Goal: Task Accomplishment & Management: Use online tool/utility

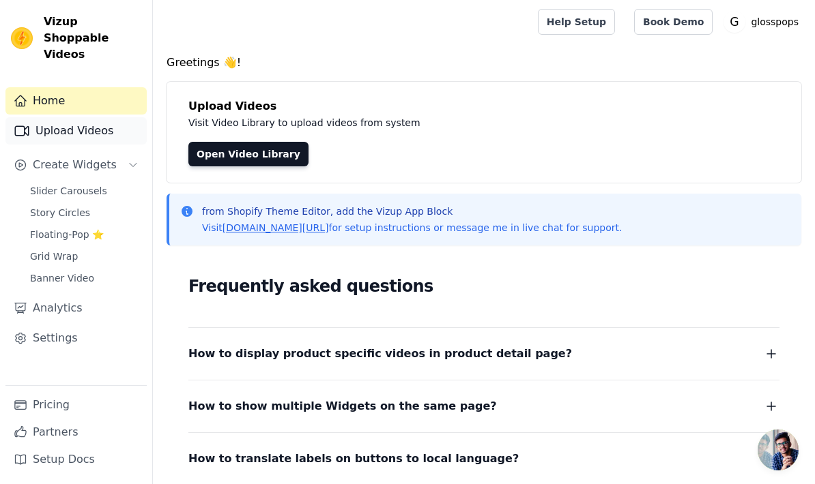
click at [98, 117] on link "Upload Videos" at bounding box center [75, 130] width 141 height 27
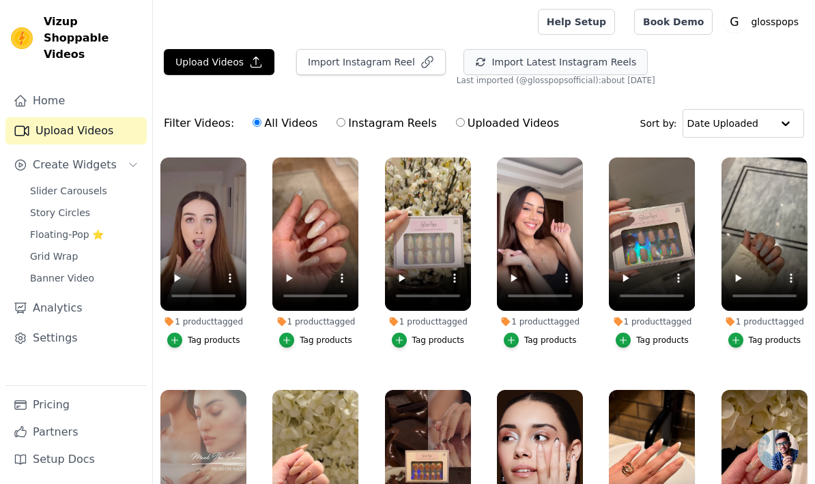
click at [529, 66] on button "Import Latest Instagram Reels" at bounding box center [555, 62] width 184 height 26
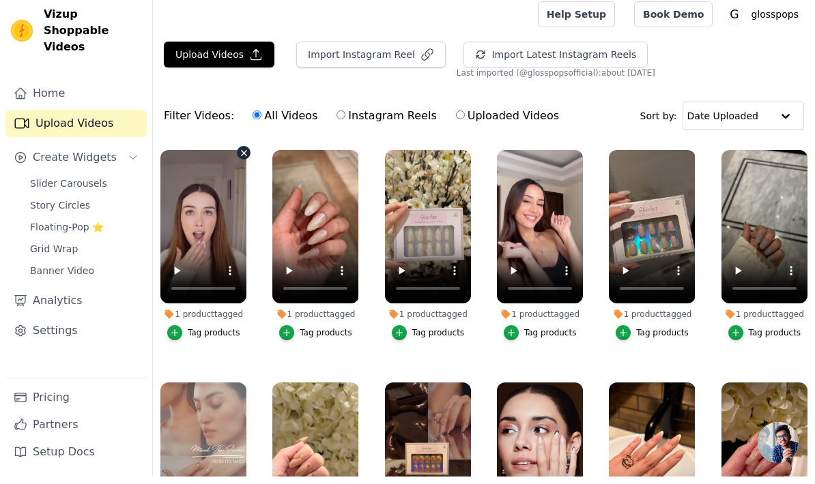
scroll to position [8, 0]
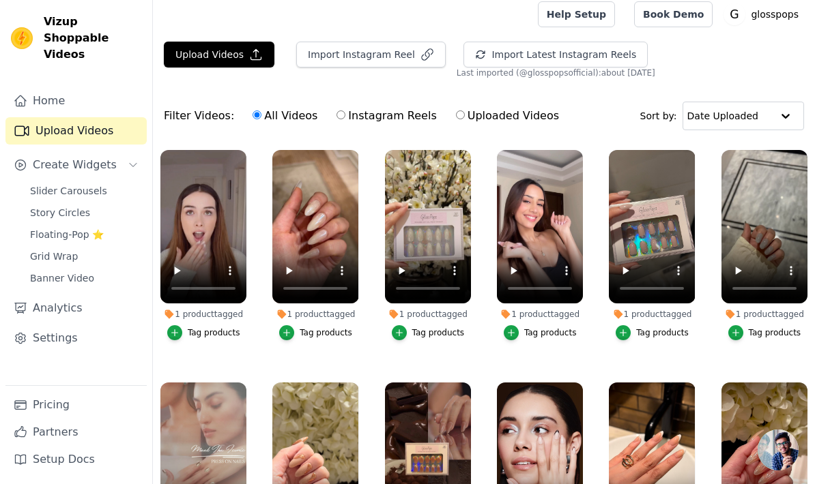
click at [359, 121] on label "Instagram Reels" at bounding box center [386, 116] width 101 height 18
click at [345, 119] on input "Instagram Reels" at bounding box center [340, 115] width 9 height 9
radio input "true"
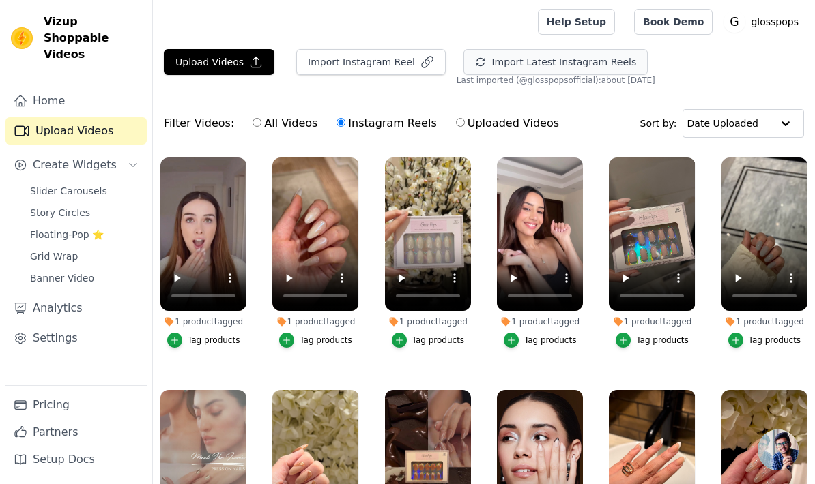
click at [566, 65] on button "Import Latest Instagram Reels" at bounding box center [555, 62] width 184 height 26
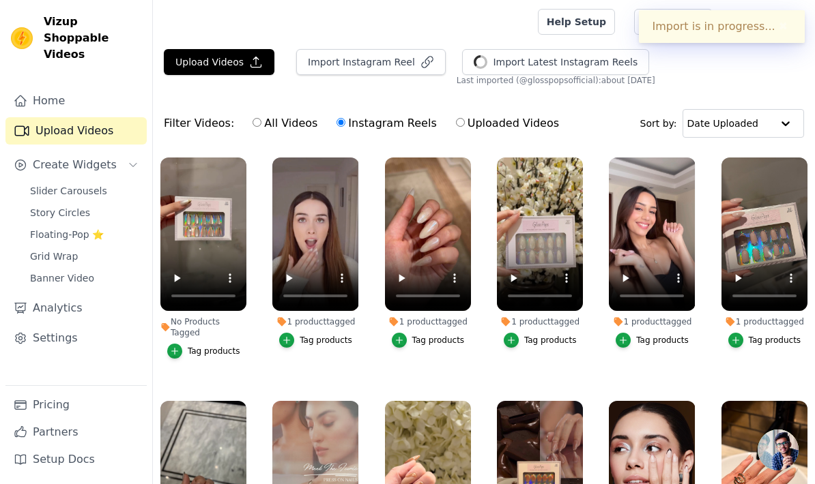
click at [206, 353] on div "Tag products" at bounding box center [214, 351] width 53 height 11
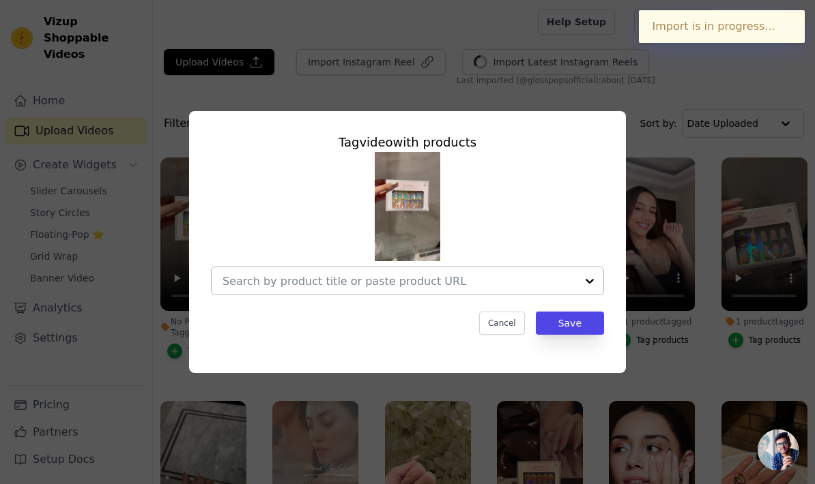
click at [357, 288] on input "No Products Tagged Tag video with products Cancel Save Tag products" at bounding box center [398, 281] width 353 height 13
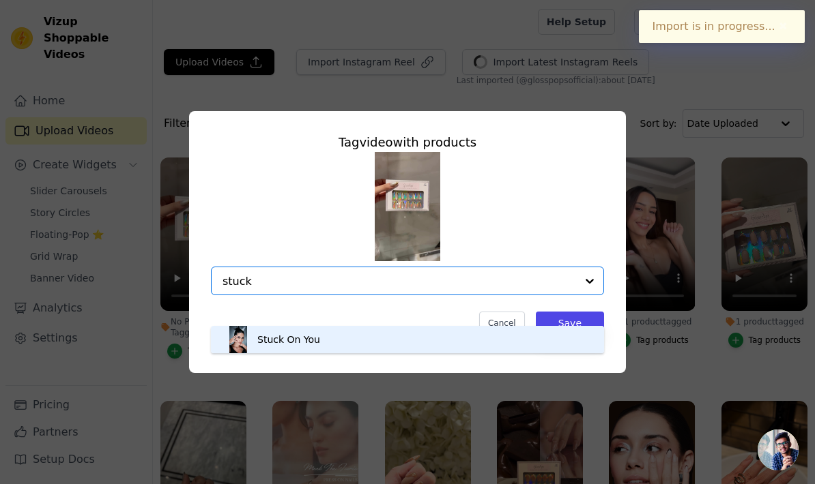
type input "stuck"
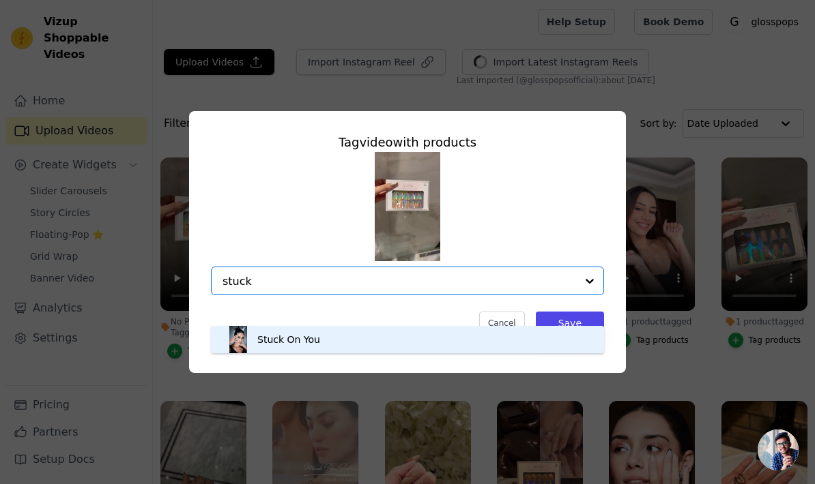
click at [334, 342] on div "Stuck On You" at bounding box center [407, 339] width 366 height 27
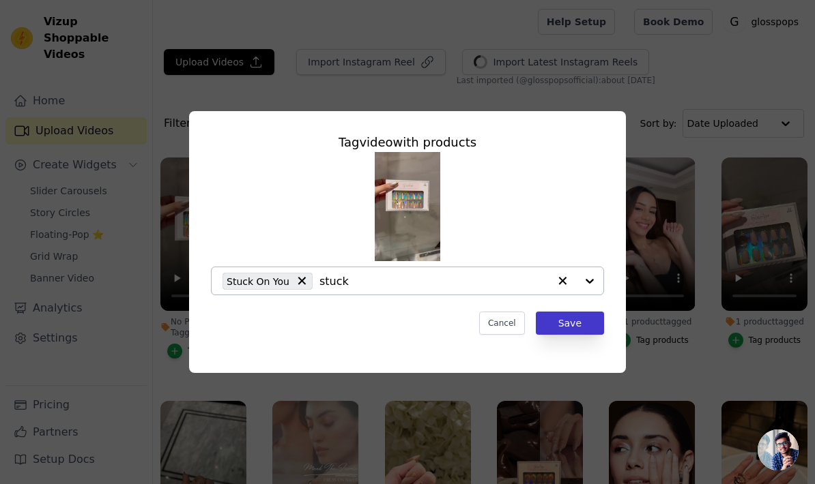
click at [580, 335] on button "Save" at bounding box center [570, 323] width 68 height 23
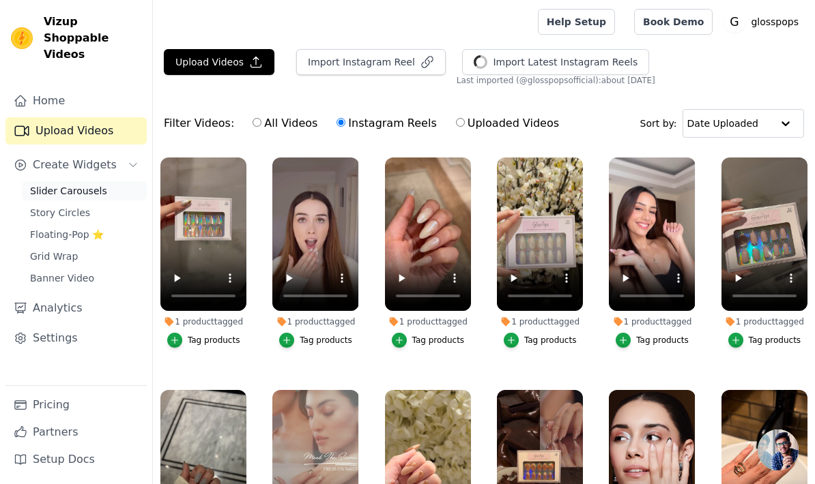
click at [98, 184] on span "Slider Carousels" at bounding box center [68, 191] width 77 height 14
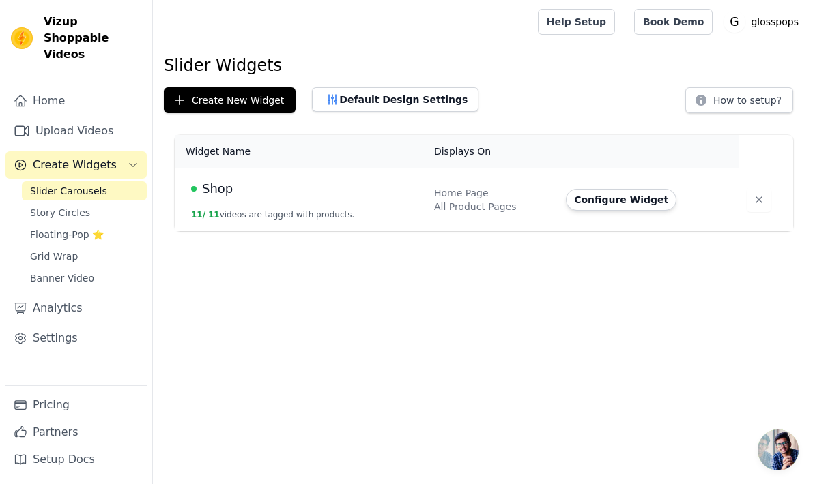
click at [617, 203] on button "Configure Widget" at bounding box center [621, 200] width 111 height 22
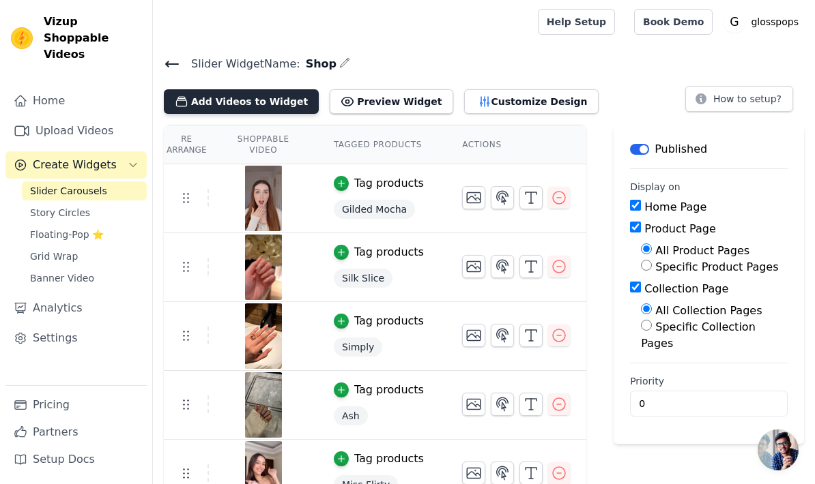
click at [229, 100] on button "Add Videos to Widget" at bounding box center [241, 101] width 155 height 25
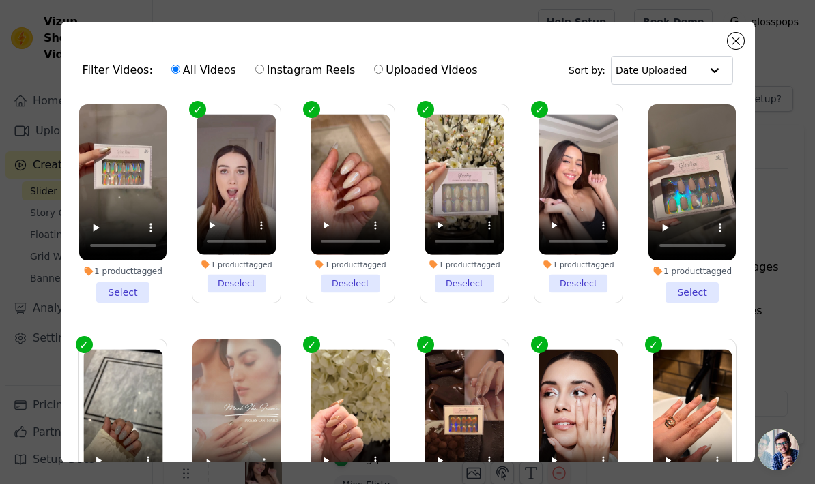
click at [123, 293] on li "1 product tagged Select" at bounding box center [123, 203] width 88 height 199
click at [0, 0] on input "1 product tagged Select" at bounding box center [0, 0] width 0 height 0
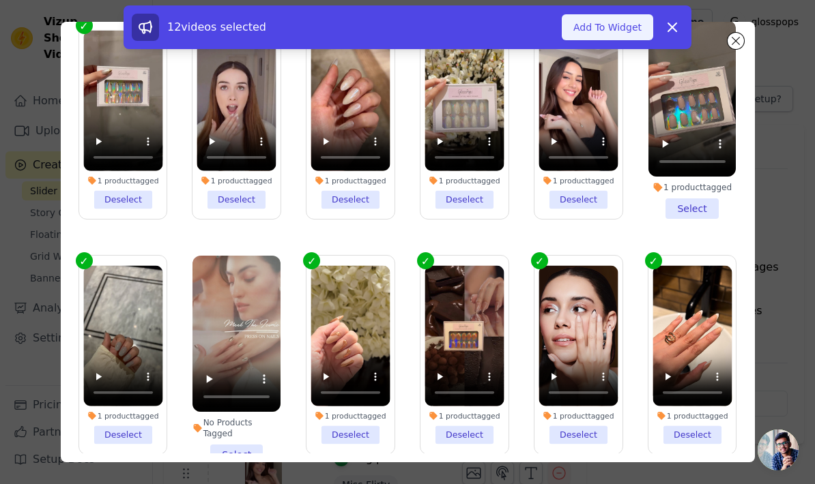
click at [615, 29] on button "Add To Widget" at bounding box center [606, 27] width 91 height 26
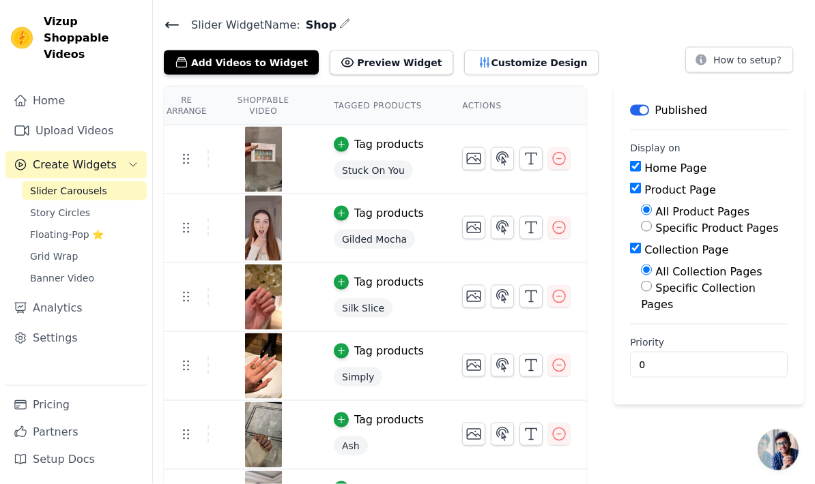
scroll to position [39, 0]
drag, startPoint x: 649, startPoint y: 447, endPoint x: 703, endPoint y: 450, distance: 54.7
click at [0, 0] on html "Vizup Shoppable Videos Home Upload Videos Create Widgets Slider Carousels Story…" at bounding box center [407, 456] width 815 height 991
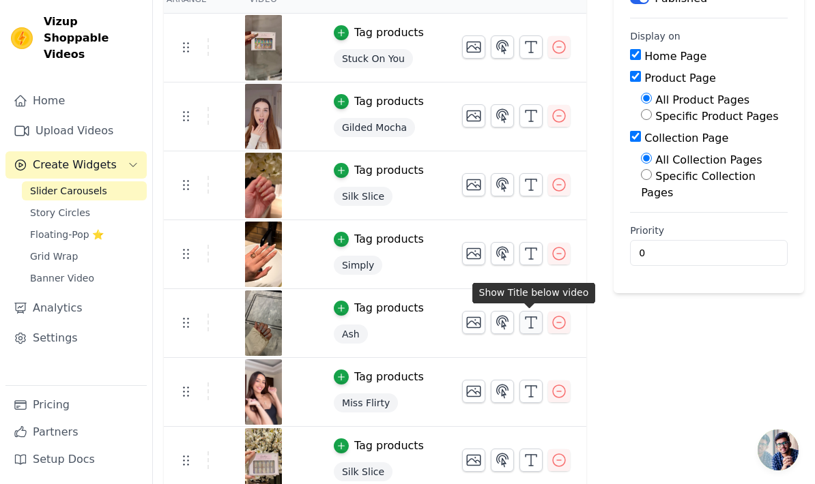
scroll to position [0, 0]
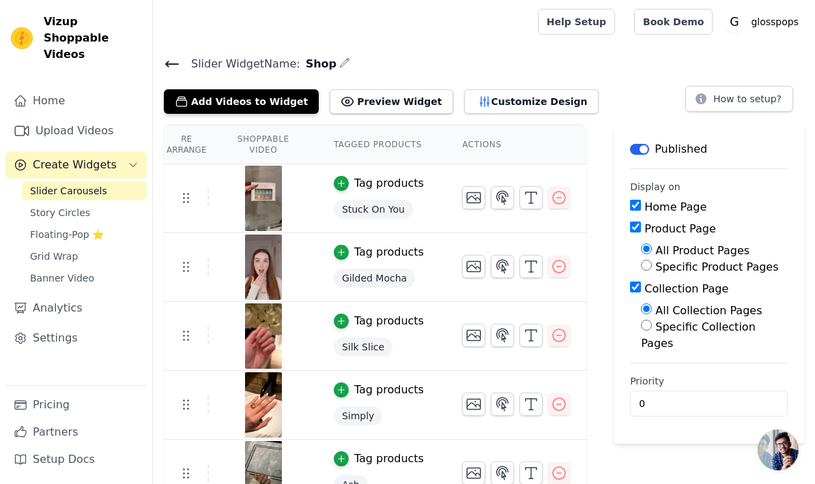
click at [177, 81] on div "Slider Widget Name: Shop Add Videos to Widget Preview Widget Customize Design H…" at bounding box center [484, 84] width 662 height 59
click at [176, 68] on icon at bounding box center [172, 64] width 16 height 16
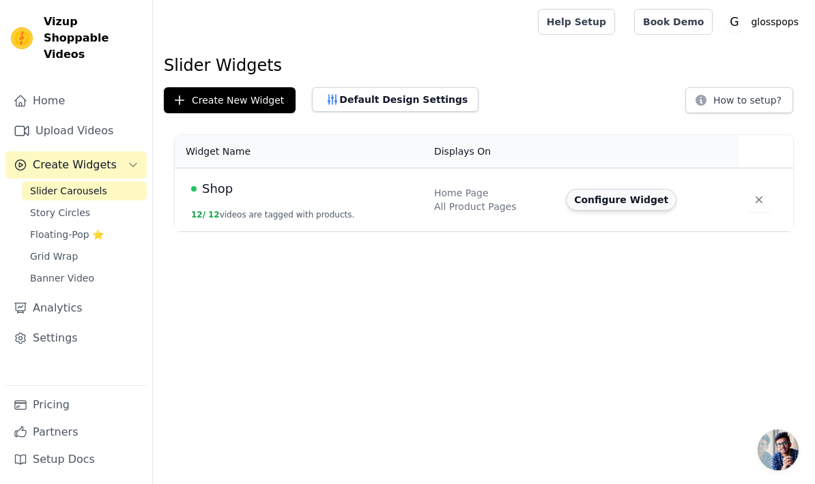
click at [613, 208] on button "Configure Widget" at bounding box center [621, 200] width 111 height 22
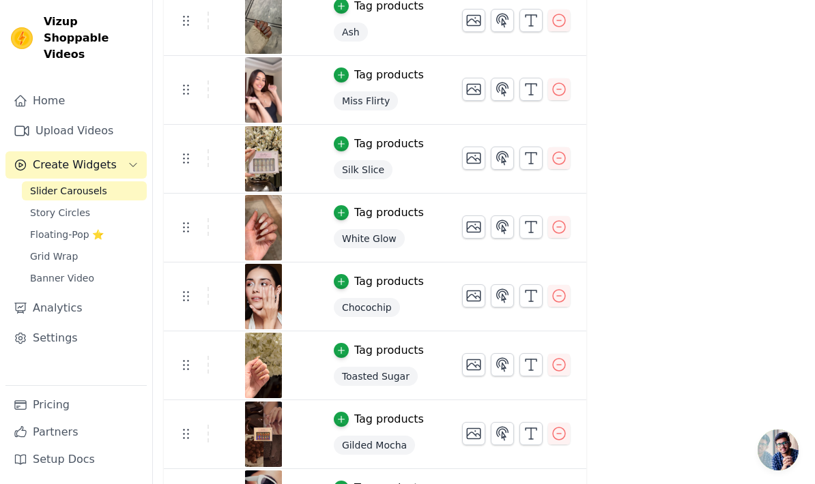
scroll to position [452, 0]
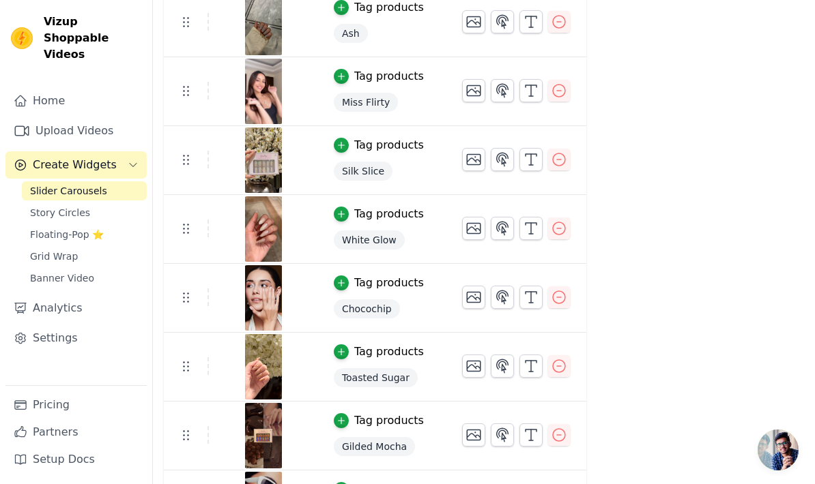
click at [734, 299] on div "Label Published Display on Home Page Product Page All Product Pages Specific Pr…" at bounding box center [708, 106] width 190 height 866
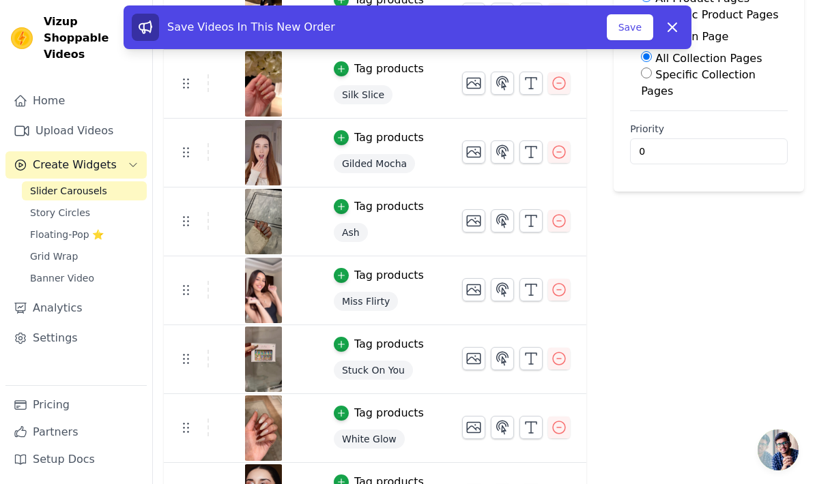
scroll to position [260, 0]
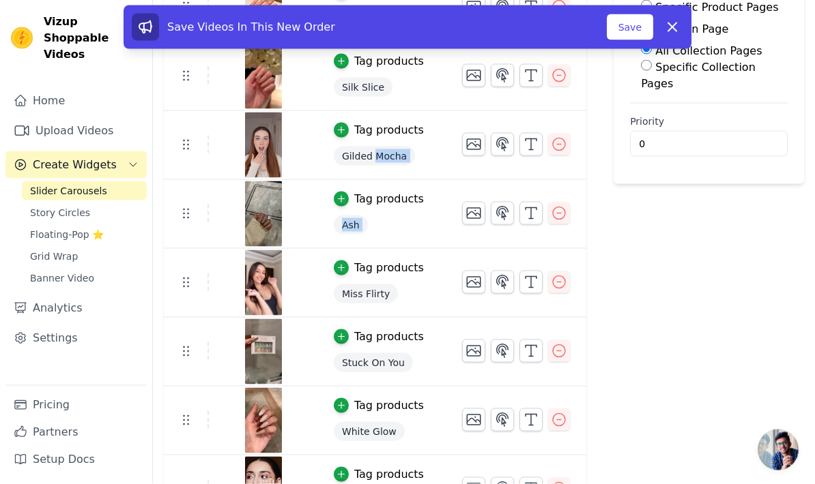
click at [718, 342] on div "Label Published Display on Home Page Product Page All Product Pages Specific Pr…" at bounding box center [708, 298] width 190 height 866
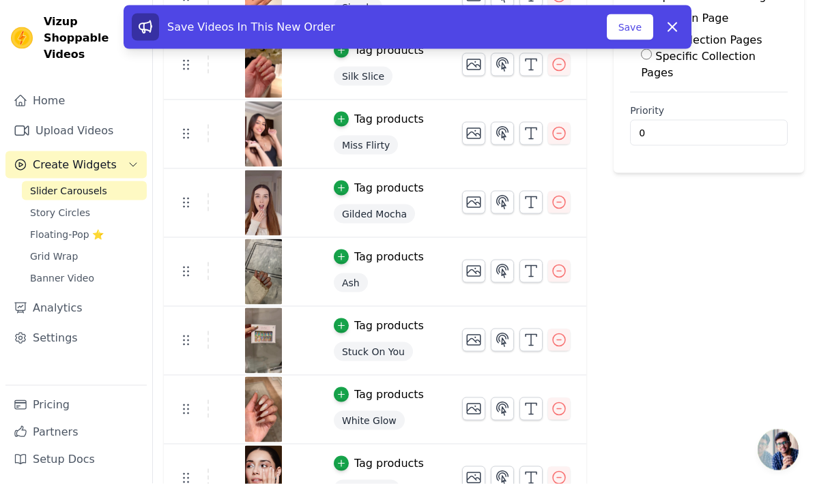
scroll to position [274, 0]
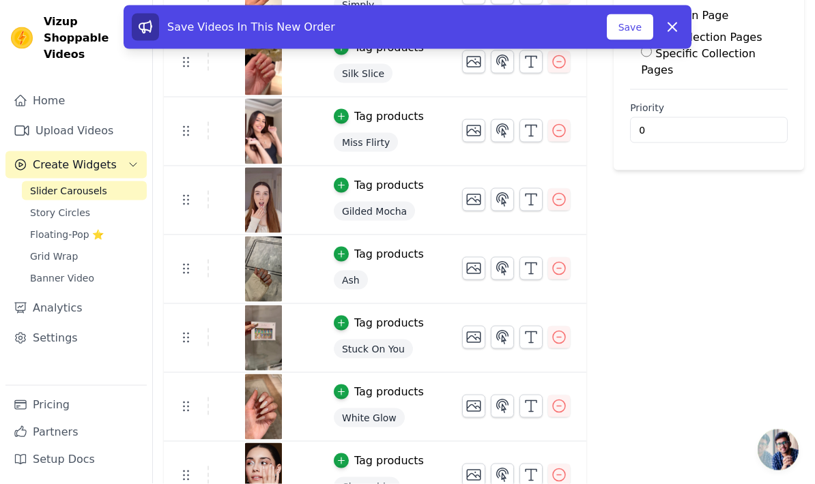
click at [624, 330] on div "Label Published Display on Home Page Product Page All Product Pages Specific Pr…" at bounding box center [708, 284] width 190 height 866
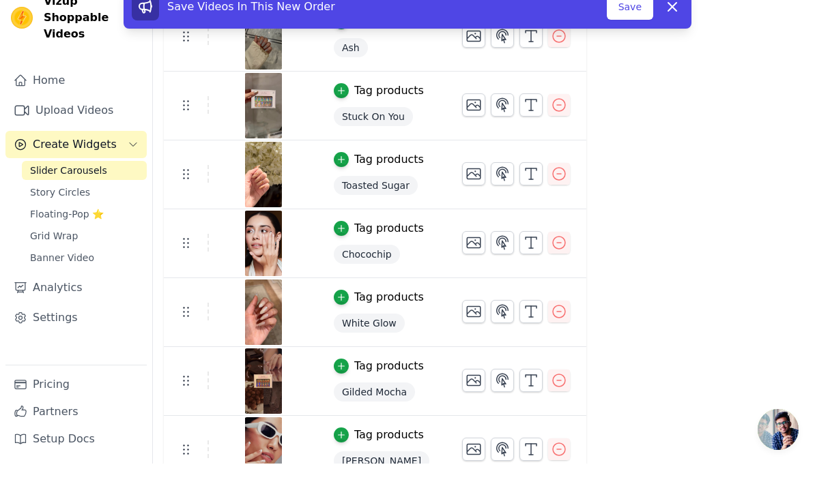
scroll to position [452, 0]
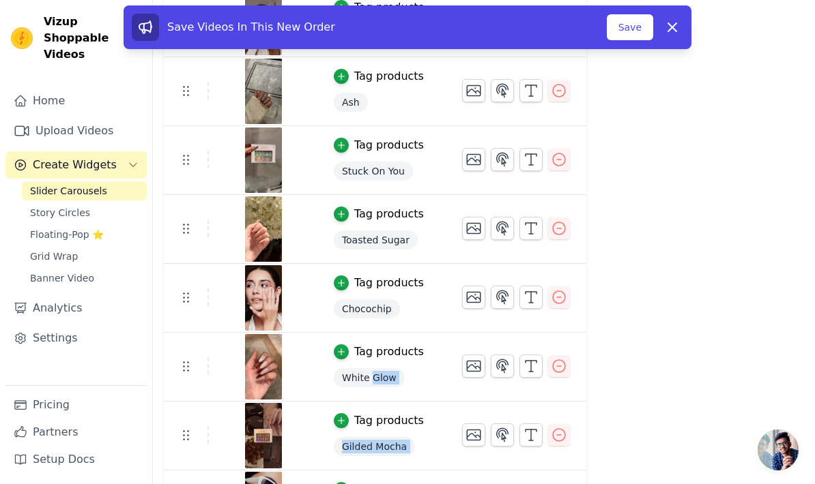
click at [735, 406] on div "Label Published Display on Home Page Product Page All Product Pages Specific Pr…" at bounding box center [708, 106] width 190 height 866
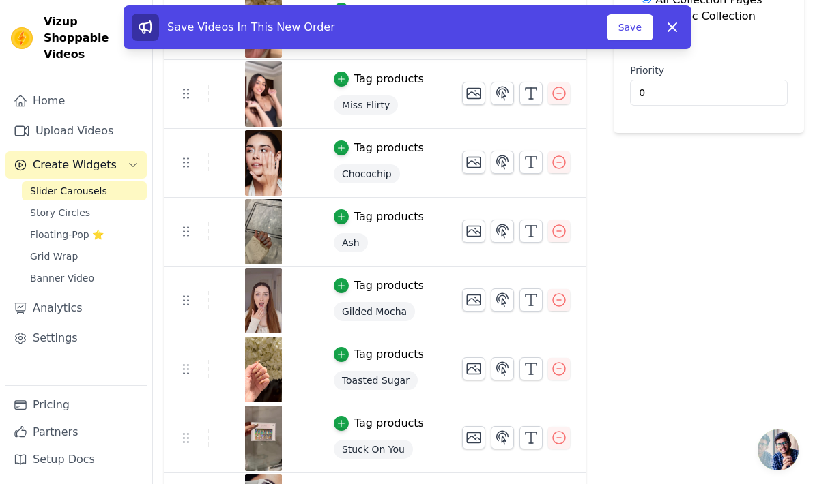
scroll to position [299, 0]
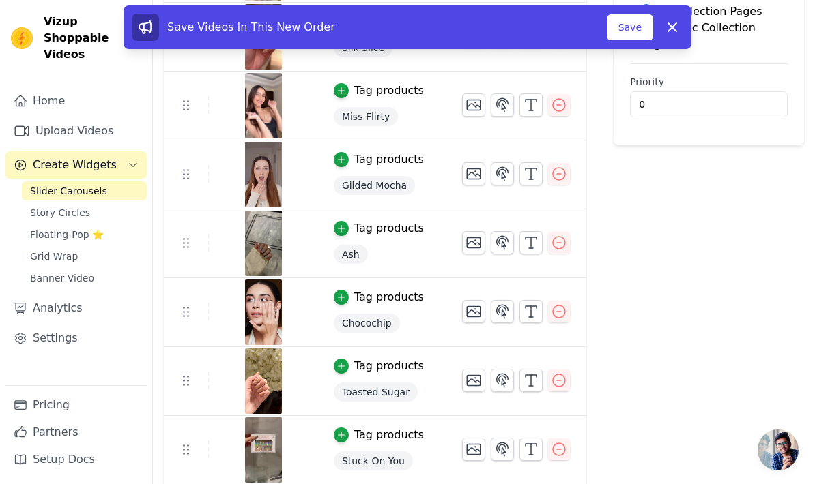
drag, startPoint x: 397, startPoint y: 331, endPoint x: 675, endPoint y: 267, distance: 285.6
click at [0, 0] on html "Vizup Shoppable Videos Home Upload Videos Create Widgets Slider Carousels Story…" at bounding box center [407, 196] width 815 height 991
click at [675, 267] on div "Label Published Display on Home Page Product Page All Product Pages Specific Pr…" at bounding box center [708, 258] width 190 height 866
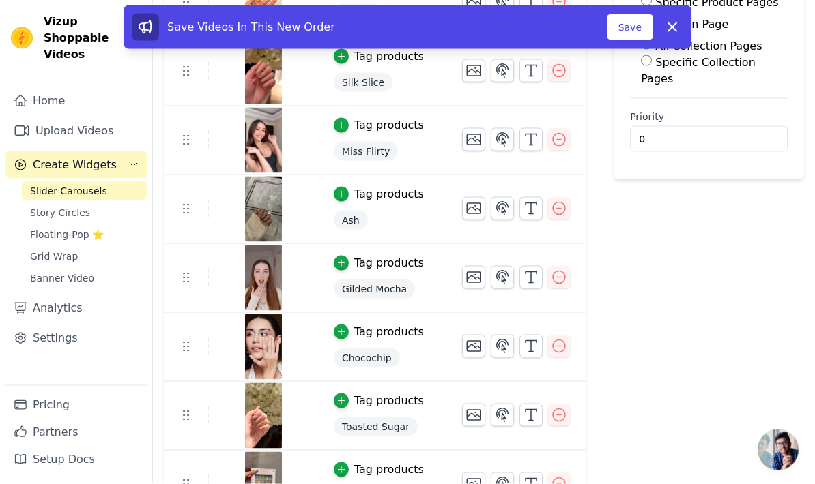
scroll to position [0, 0]
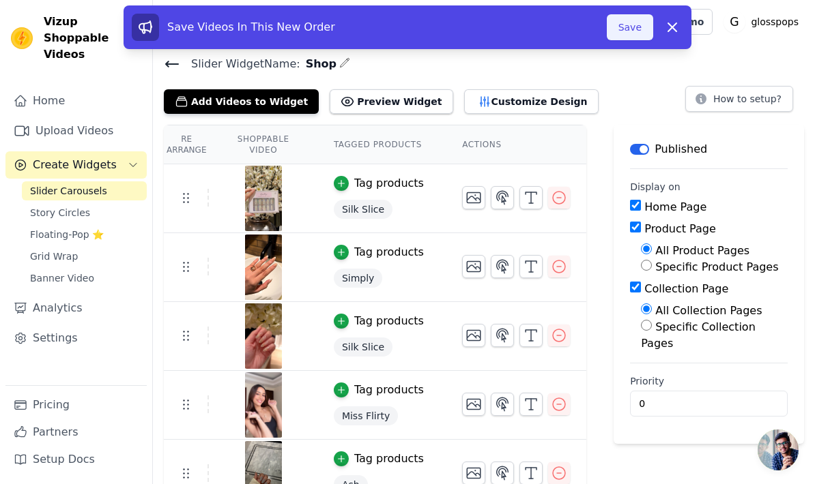
click at [627, 29] on button "Save" at bounding box center [629, 27] width 46 height 26
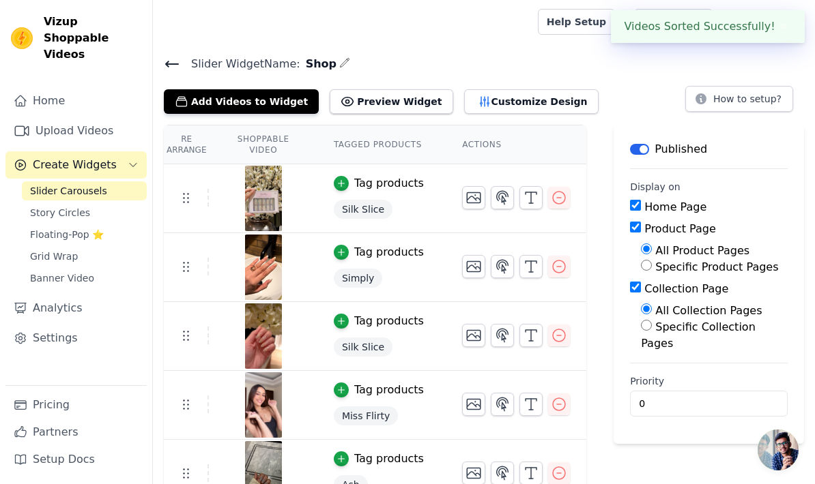
click at [174, 68] on icon at bounding box center [172, 64] width 16 height 16
